Goal: Task Accomplishment & Management: Use online tool/utility

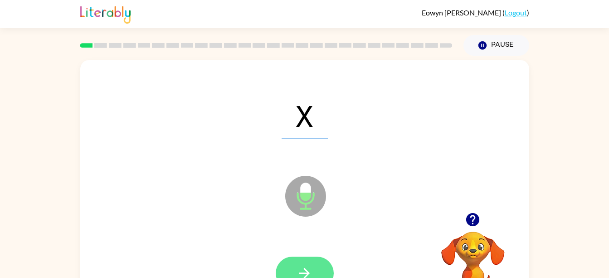
click at [299, 266] on icon "button" at bounding box center [305, 273] width 16 height 16
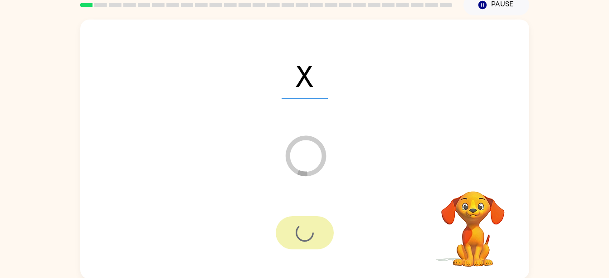
scroll to position [41, 0]
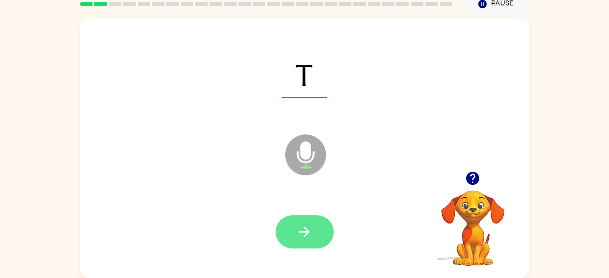
click at [284, 236] on button "button" at bounding box center [305, 231] width 58 height 33
click at [309, 225] on icon "button" at bounding box center [305, 232] width 16 height 16
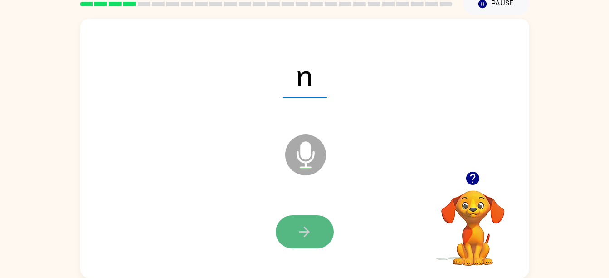
click at [280, 235] on button "button" at bounding box center [305, 231] width 58 height 33
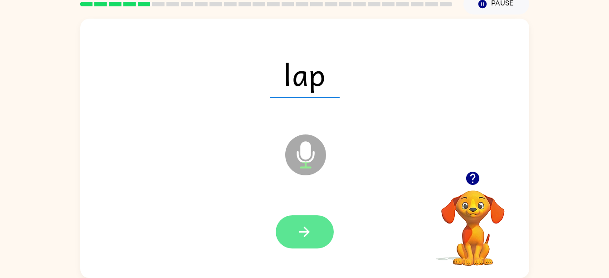
click at [315, 222] on button "button" at bounding box center [305, 231] width 58 height 33
click at [319, 247] on button "button" at bounding box center [305, 231] width 58 height 33
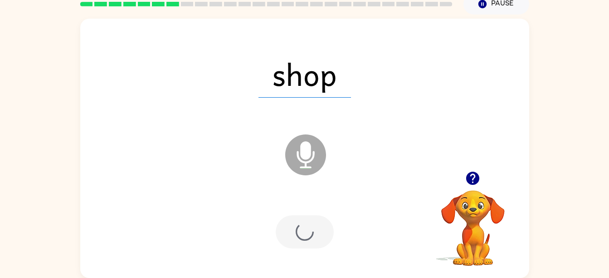
click at [306, 235] on div at bounding box center [305, 231] width 58 height 33
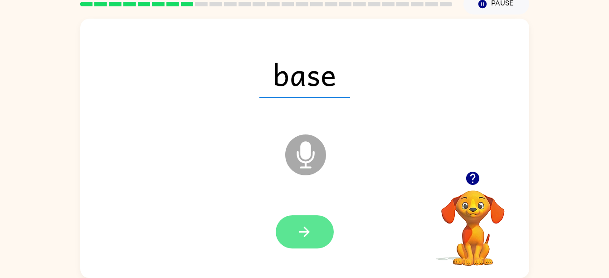
click at [306, 228] on icon "button" at bounding box center [304, 231] width 10 height 10
click at [311, 238] on icon "button" at bounding box center [305, 232] width 16 height 16
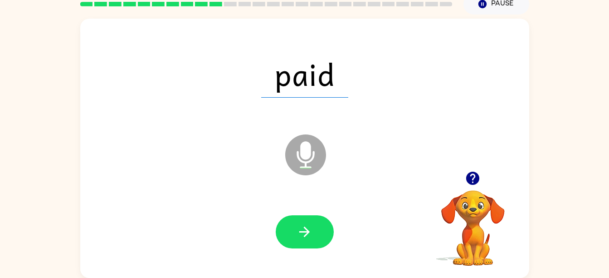
click at [282, 216] on div at bounding box center [305, 231] width 58 height 33
click at [300, 231] on icon "button" at bounding box center [304, 231] width 10 height 10
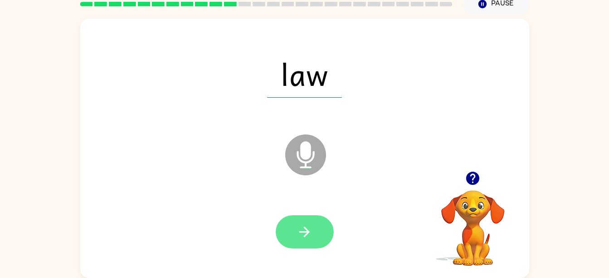
click at [315, 240] on button "button" at bounding box center [305, 231] width 58 height 33
click at [317, 222] on button "button" at bounding box center [305, 231] width 58 height 33
click at [327, 220] on button "button" at bounding box center [305, 231] width 58 height 33
click at [291, 246] on button "button" at bounding box center [305, 231] width 58 height 33
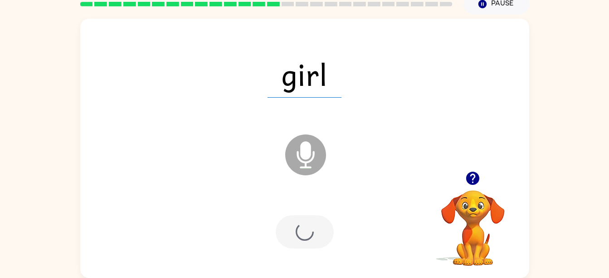
click at [312, 220] on div at bounding box center [305, 231] width 58 height 33
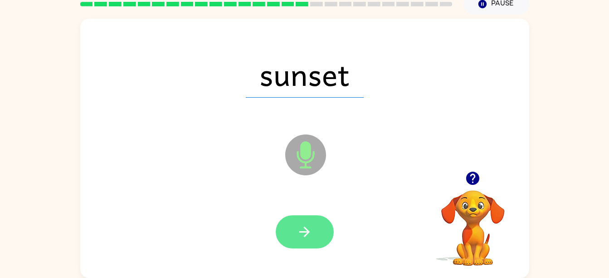
click at [321, 233] on button "button" at bounding box center [305, 231] width 58 height 33
click at [291, 244] on button "button" at bounding box center [305, 231] width 58 height 33
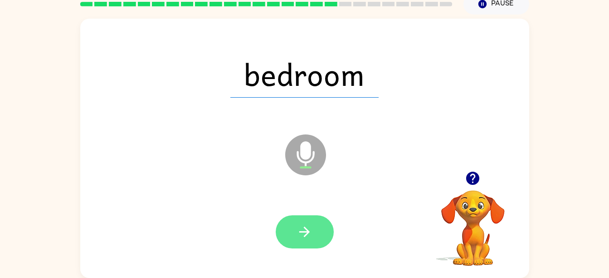
click at [321, 227] on button "button" at bounding box center [305, 231] width 58 height 33
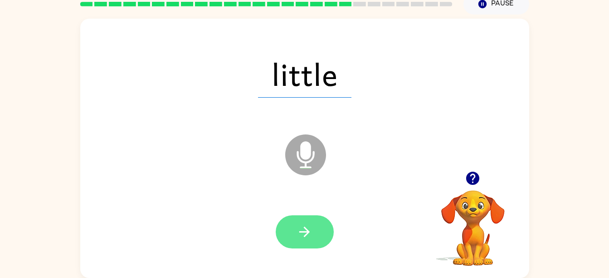
click at [308, 232] on icon "button" at bounding box center [304, 231] width 10 height 10
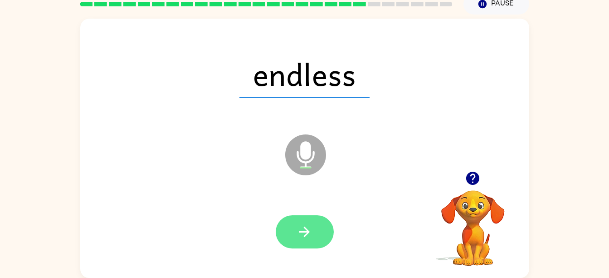
click at [318, 234] on button "button" at bounding box center [305, 231] width 58 height 33
click at [318, 235] on button "button" at bounding box center [305, 231] width 58 height 33
click at [318, 243] on button "button" at bounding box center [305, 231] width 58 height 33
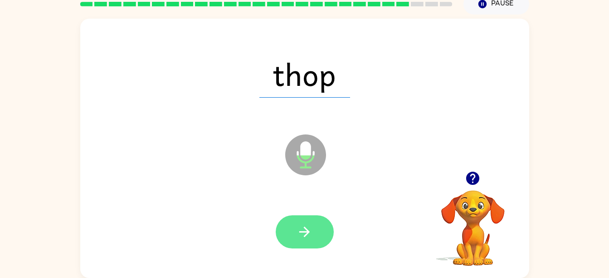
click at [314, 215] on button "button" at bounding box center [305, 231] width 58 height 33
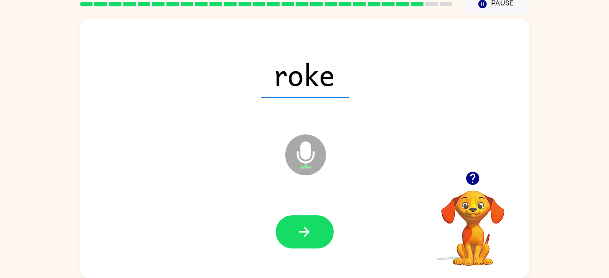
click at [308, 127] on icon at bounding box center [305, 134] width 23 height 68
click at [310, 228] on icon "button" at bounding box center [305, 232] width 16 height 16
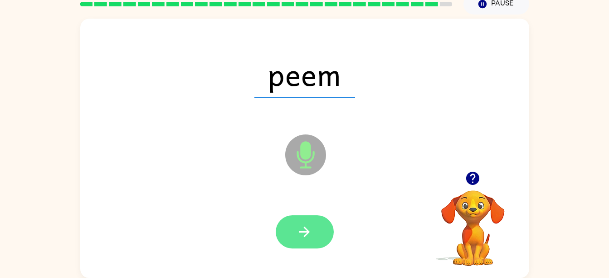
click at [313, 244] on button "button" at bounding box center [305, 231] width 58 height 33
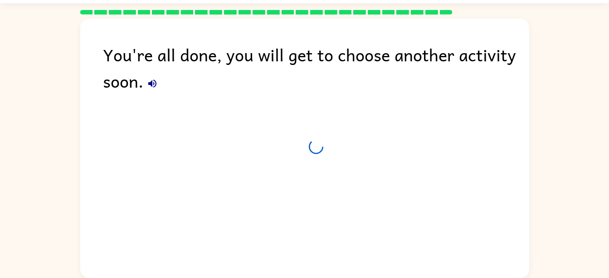
scroll to position [25, 0]
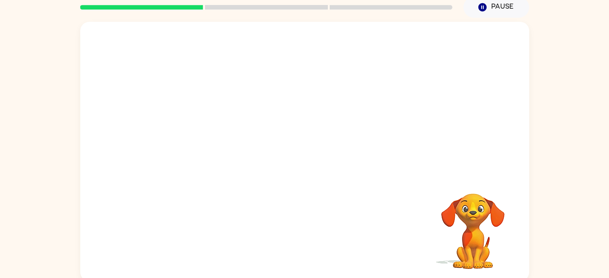
scroll to position [41, 0]
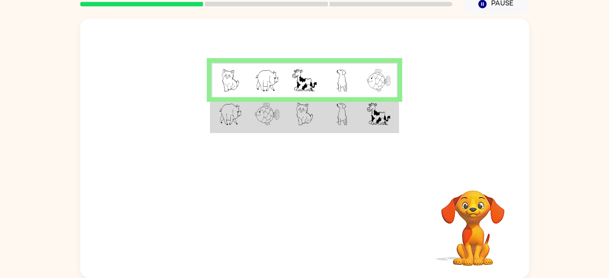
click at [385, 118] on td at bounding box center [379, 114] width 37 height 35
click at [304, 120] on img at bounding box center [304, 114] width 17 height 23
click at [370, 111] on img at bounding box center [379, 114] width 24 height 23
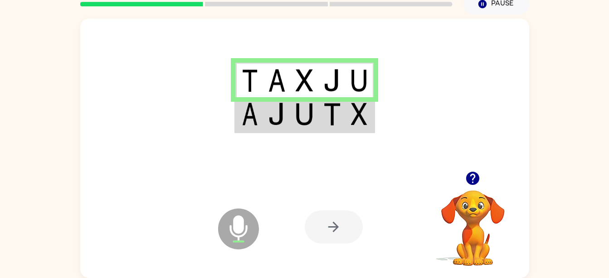
click at [313, 117] on img at bounding box center [304, 114] width 17 height 23
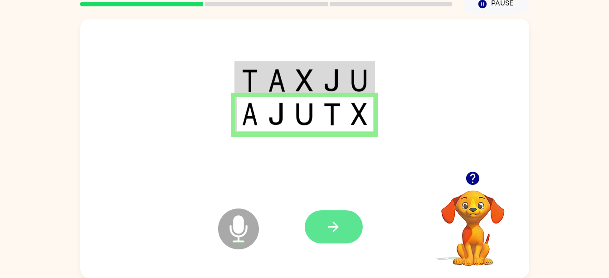
click at [340, 228] on icon "button" at bounding box center [334, 227] width 16 height 16
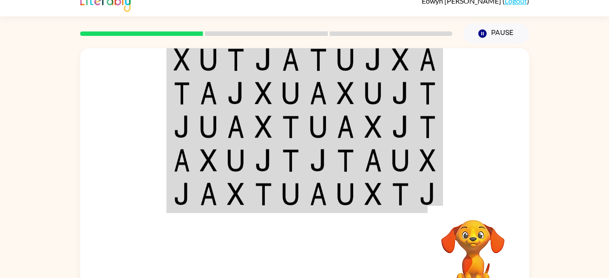
scroll to position [13, 0]
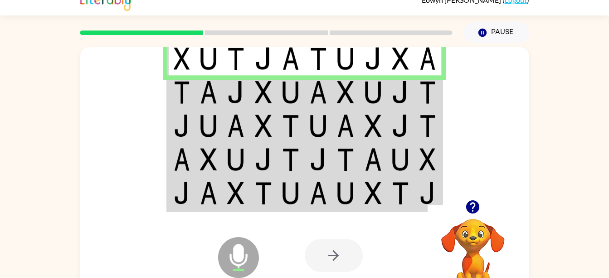
click at [430, 101] on img at bounding box center [428, 92] width 16 height 23
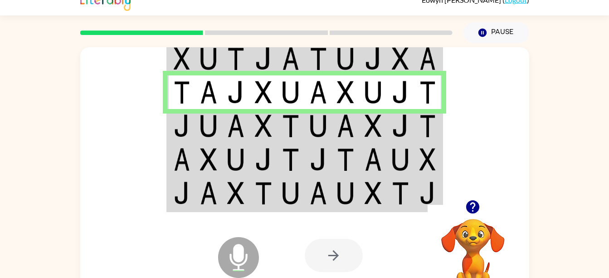
click at [256, 124] on img at bounding box center [263, 125] width 17 height 23
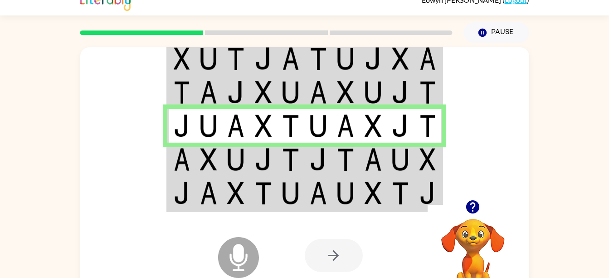
click at [431, 172] on td at bounding box center [429, 159] width 28 height 34
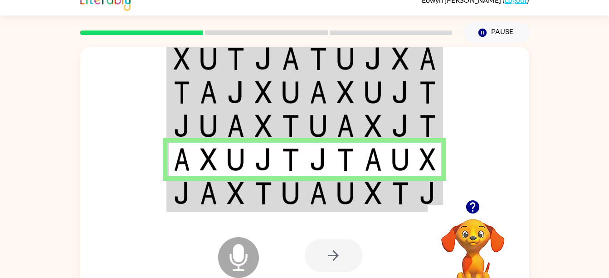
click at [352, 214] on div at bounding box center [372, 255] width 134 height 102
click at [366, 204] on div at bounding box center [372, 255] width 134 height 102
click at [364, 201] on td at bounding box center [374, 193] width 28 height 35
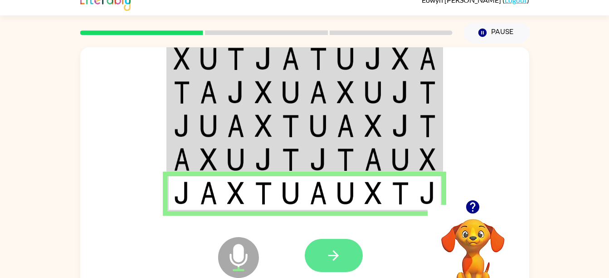
click at [348, 255] on button "button" at bounding box center [334, 255] width 58 height 33
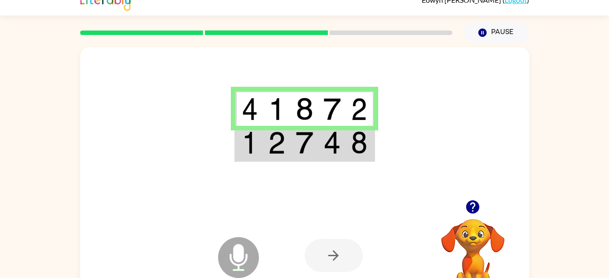
click at [355, 147] on img at bounding box center [359, 142] width 16 height 23
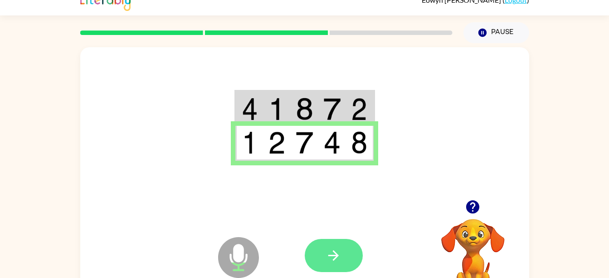
click at [331, 250] on icon "button" at bounding box center [334, 255] width 16 height 16
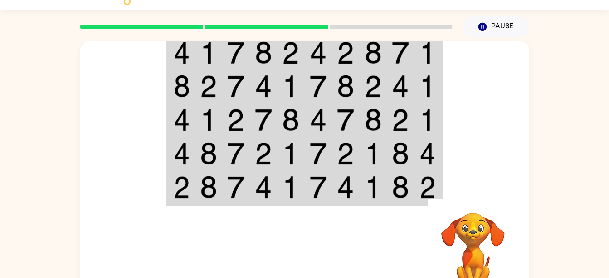
scroll to position [16, 0]
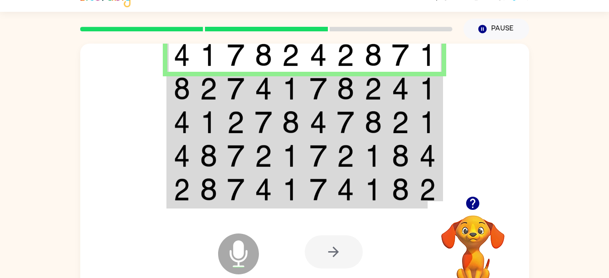
click at [316, 70] on td at bounding box center [319, 54] width 28 height 35
click at [332, 94] on td at bounding box center [319, 89] width 28 height 34
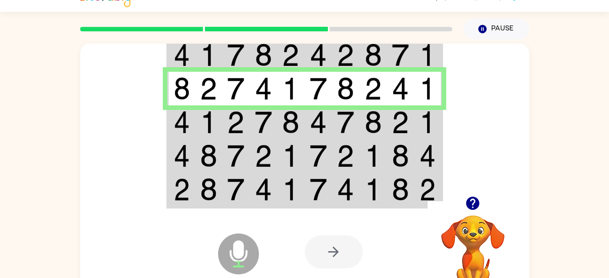
click at [321, 129] on img at bounding box center [318, 122] width 17 height 23
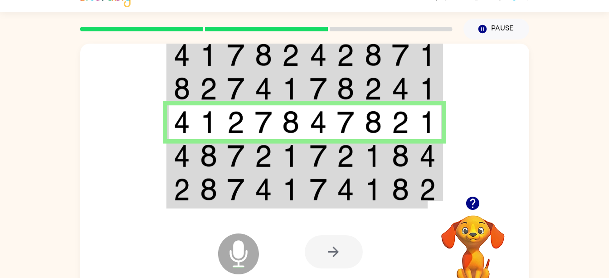
click at [422, 157] on img at bounding box center [428, 155] width 16 height 23
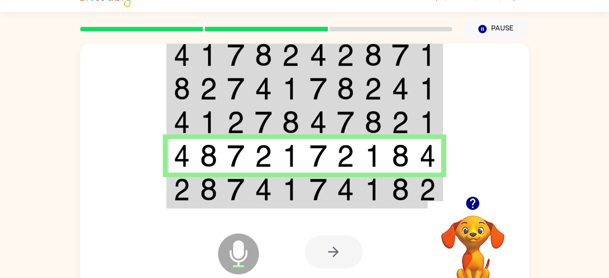
click at [400, 191] on img at bounding box center [400, 189] width 17 height 23
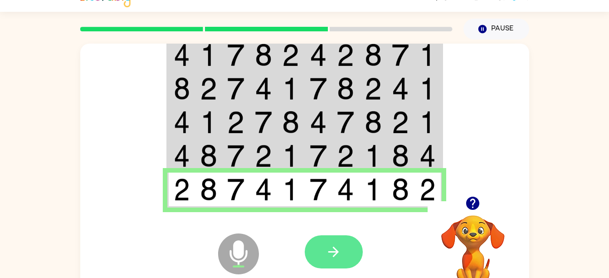
click at [330, 258] on icon "button" at bounding box center [334, 252] width 16 height 16
